Goal: Task Accomplishment & Management: Complete application form

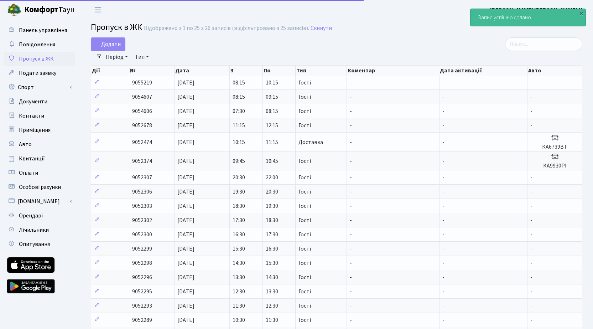
select select "25"
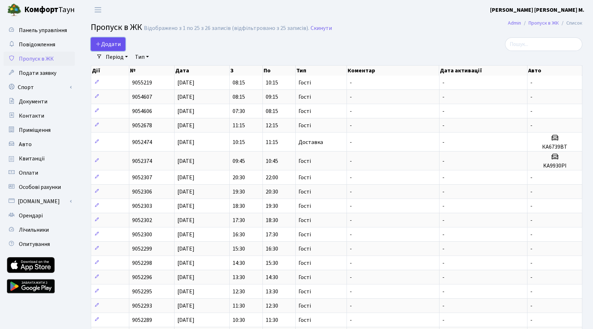
click at [104, 42] on span "Додати" at bounding box center [107, 44] width 25 height 8
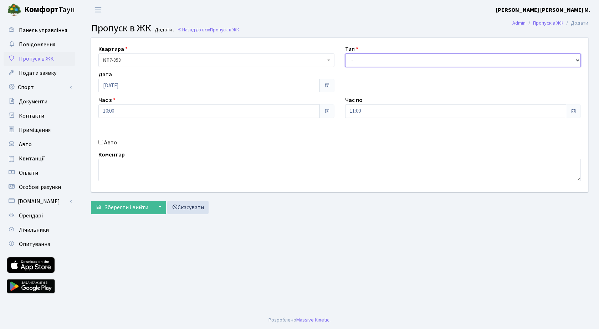
click at [359, 56] on select "- Доставка Таксі Гості Сервіс" at bounding box center [463, 60] width 236 height 14
select select "3"
click at [345, 53] on select "- Доставка Таксі Гості Сервіс" at bounding box center [463, 60] width 236 height 14
click at [125, 211] on button "Зберегти і вийти" at bounding box center [122, 208] width 62 height 14
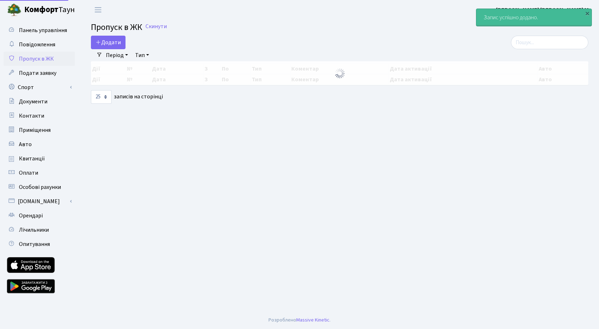
select select "25"
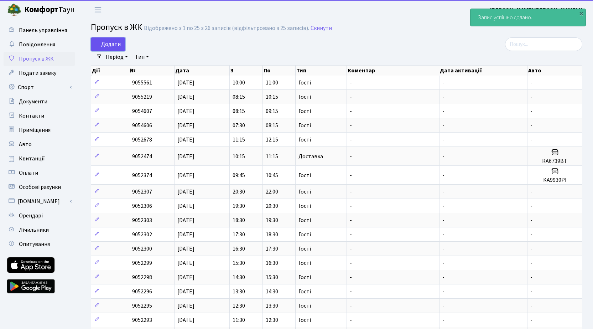
click at [112, 45] on span "Додати" at bounding box center [107, 44] width 25 height 8
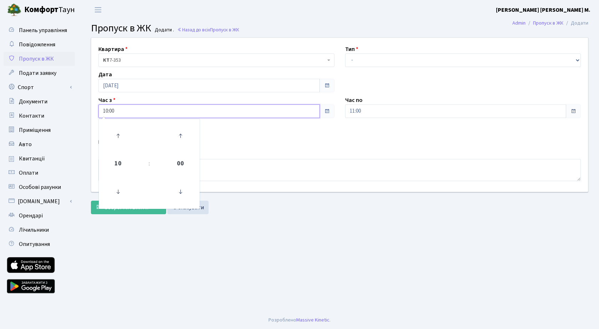
click at [182, 114] on input "10:00" at bounding box center [208, 111] width 221 height 14
click at [119, 134] on icon at bounding box center [117, 135] width 19 height 19
type input "11:00"
click at [389, 110] on input "11:00" at bounding box center [455, 111] width 221 height 14
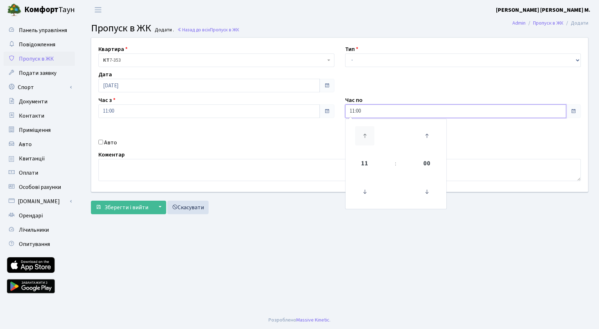
click at [366, 135] on icon at bounding box center [364, 135] width 19 height 19
type input "13:00"
drag, startPoint x: 392, startPoint y: 59, endPoint x: 394, endPoint y: 65, distance: 6.3
click at [392, 59] on select "- Доставка Таксі Гості Сервіс" at bounding box center [463, 60] width 236 height 14
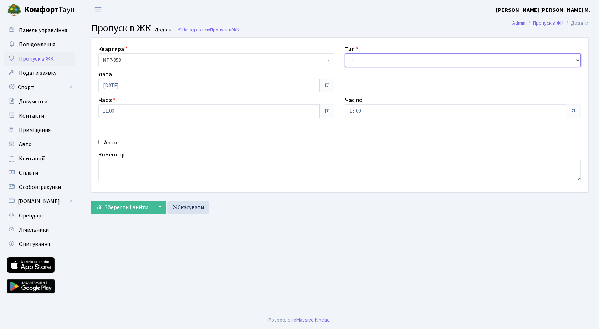
select select "3"
click at [345, 53] on select "- Доставка Таксі Гості Сервіс" at bounding box center [463, 60] width 236 height 14
click at [138, 208] on span "Зберегти і вийти" at bounding box center [126, 207] width 44 height 8
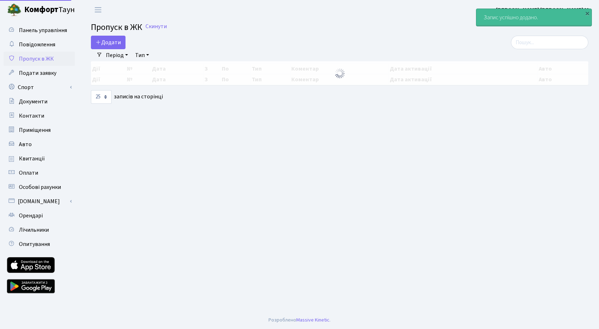
select select "25"
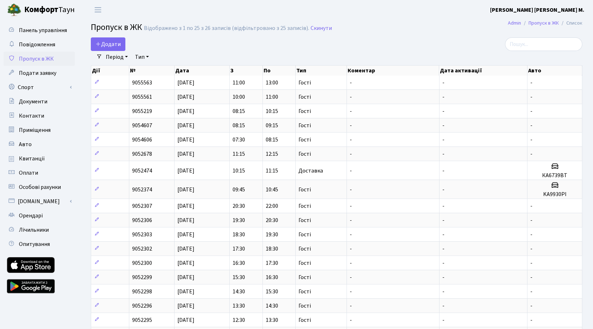
click at [409, 7] on header "[PERSON_NAME] [PERSON_NAME] [PERSON_NAME] М. Мій обліковий запис Вийти" at bounding box center [296, 10] width 593 height 20
